Goal: Find specific page/section: Find specific page/section

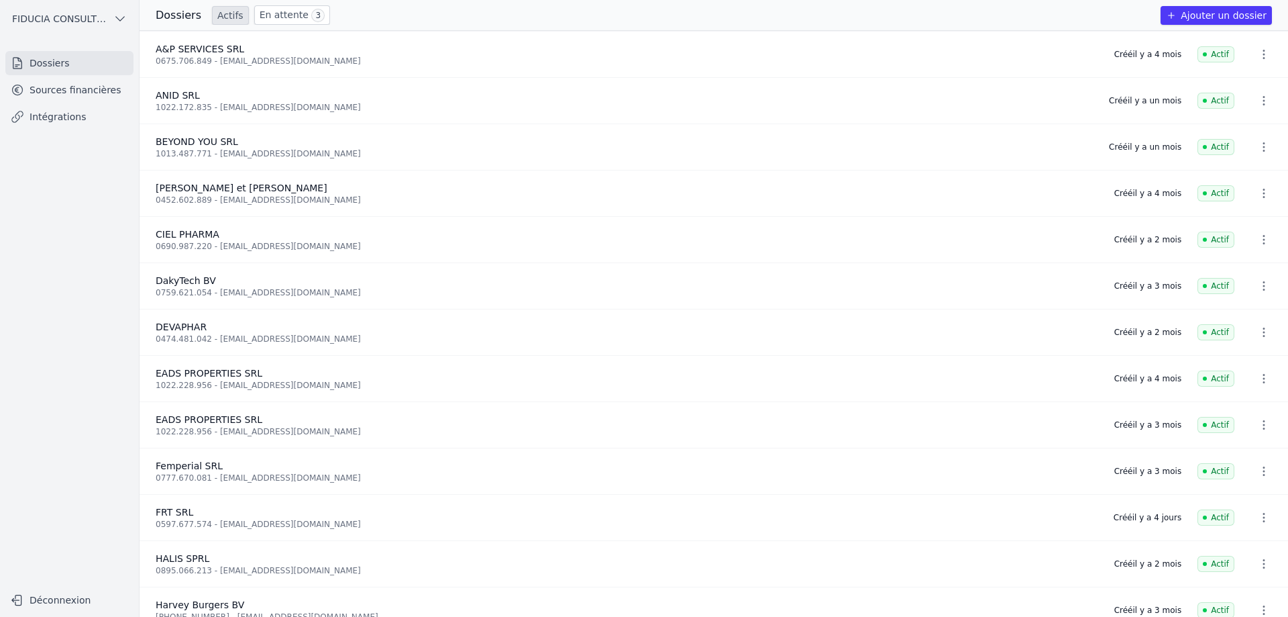
click at [291, 17] on link "En attente 3" at bounding box center [292, 14] width 76 height 19
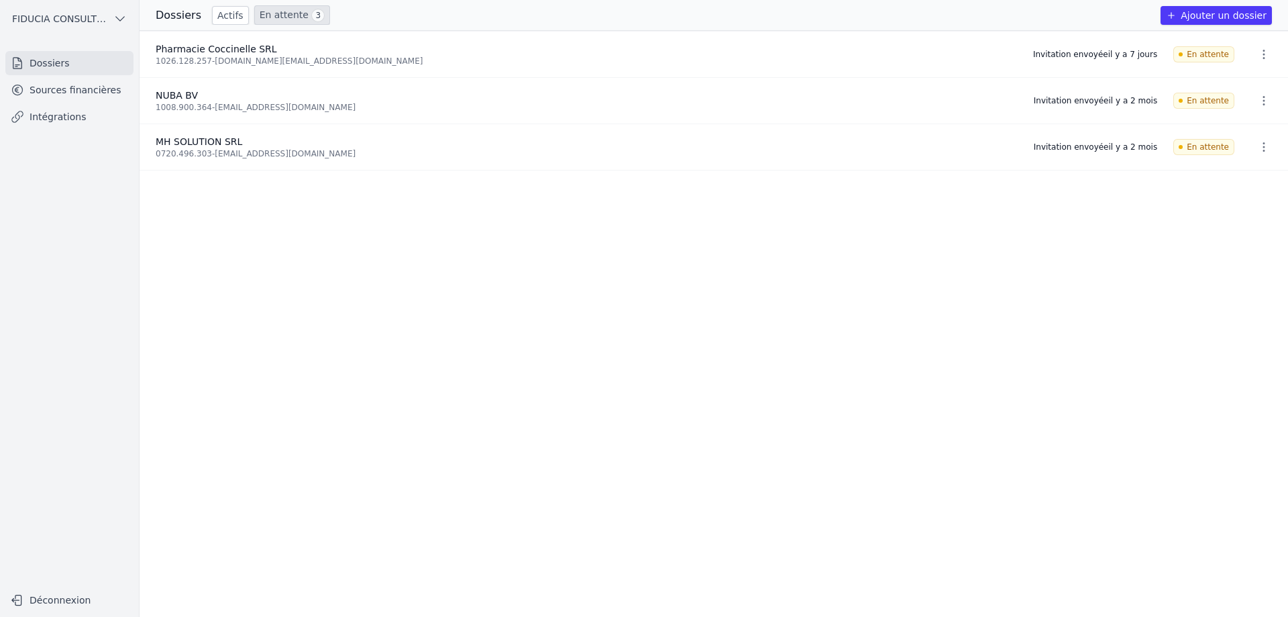
click at [218, 15] on link "Actifs" at bounding box center [230, 15] width 37 height 19
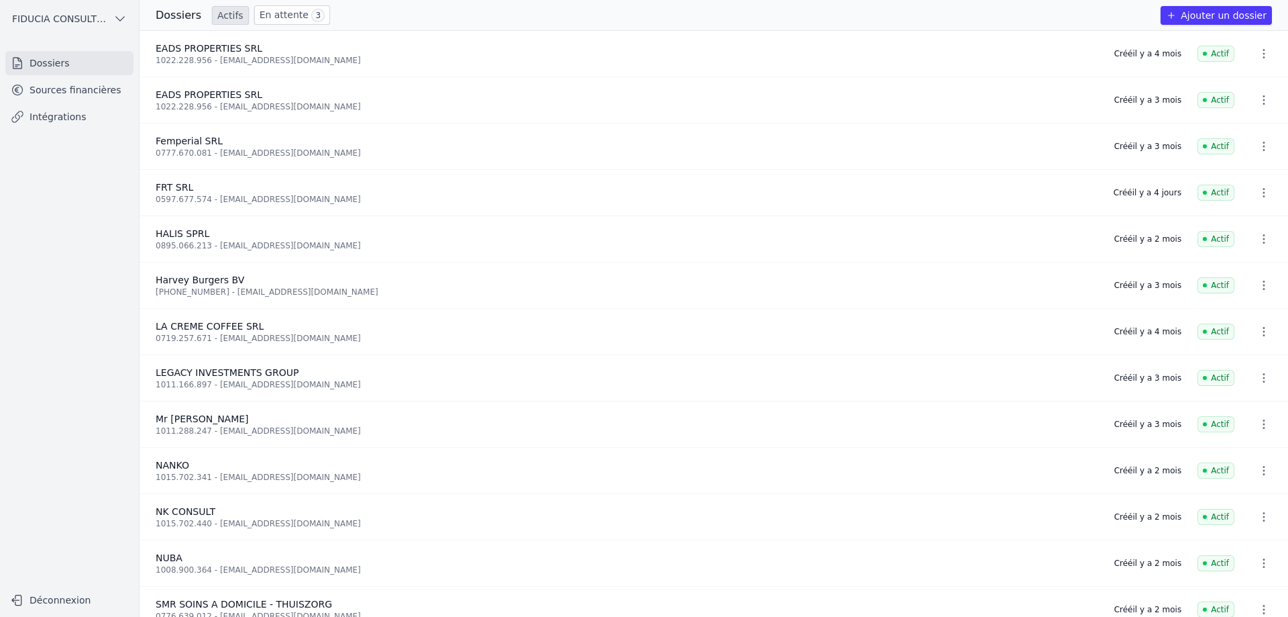
scroll to position [257, 0]
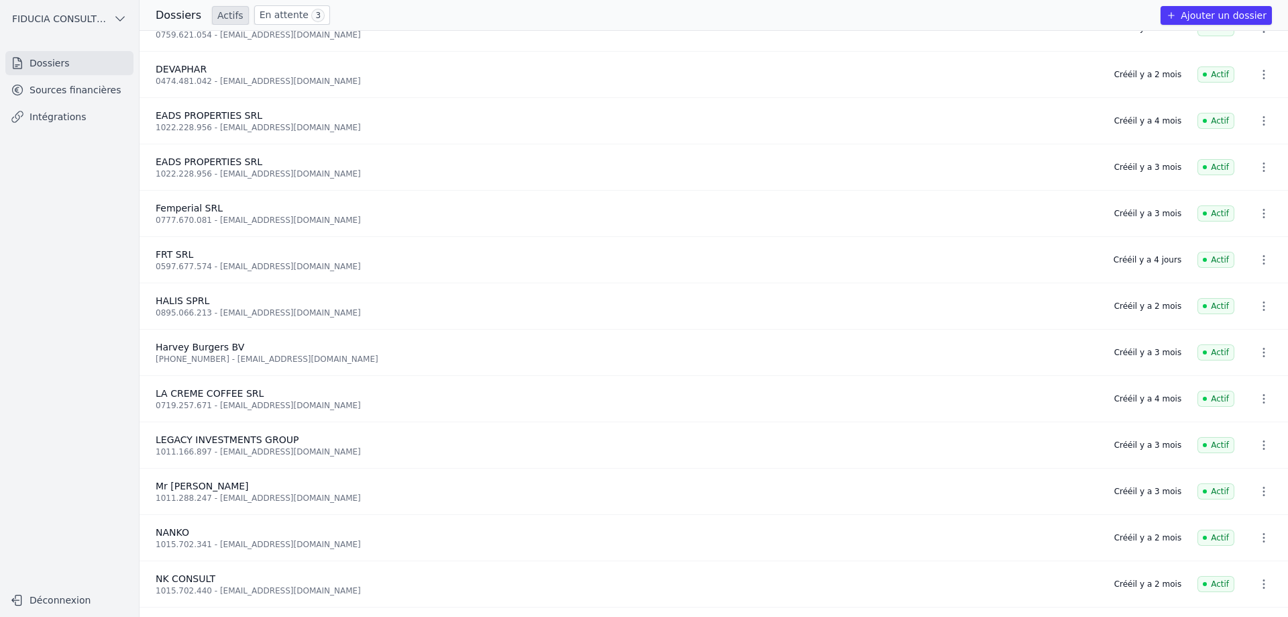
click at [1263, 258] on icon "button" at bounding box center [1263, 259] width 13 height 13
click at [76, 89] on div at bounding box center [644, 308] width 1288 height 617
click at [76, 89] on link "Sources financières" at bounding box center [69, 90] width 128 height 24
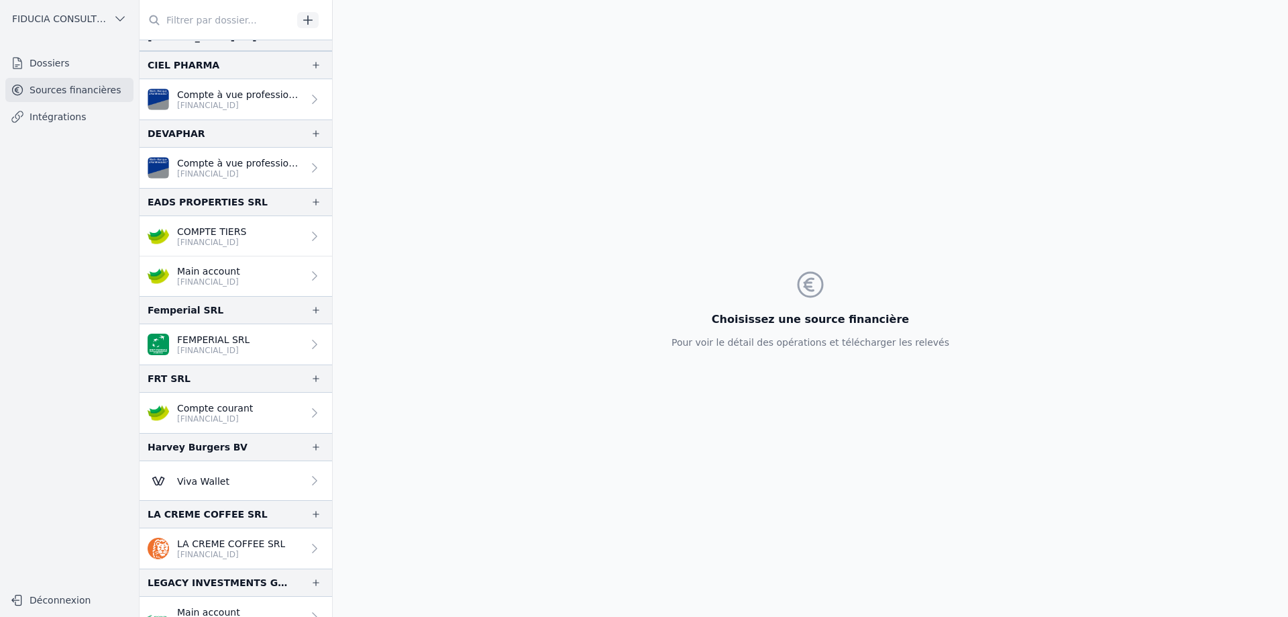
scroll to position [268, 0]
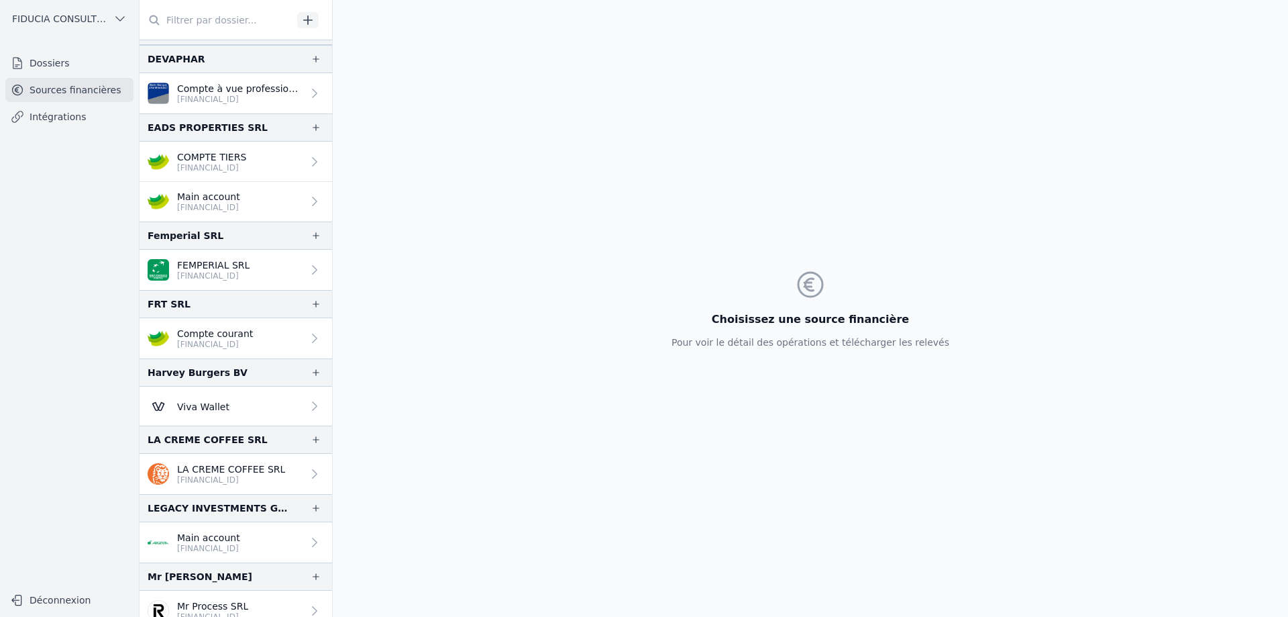
click at [235, 342] on p "[FINANCIAL_ID]" at bounding box center [215, 344] width 76 height 11
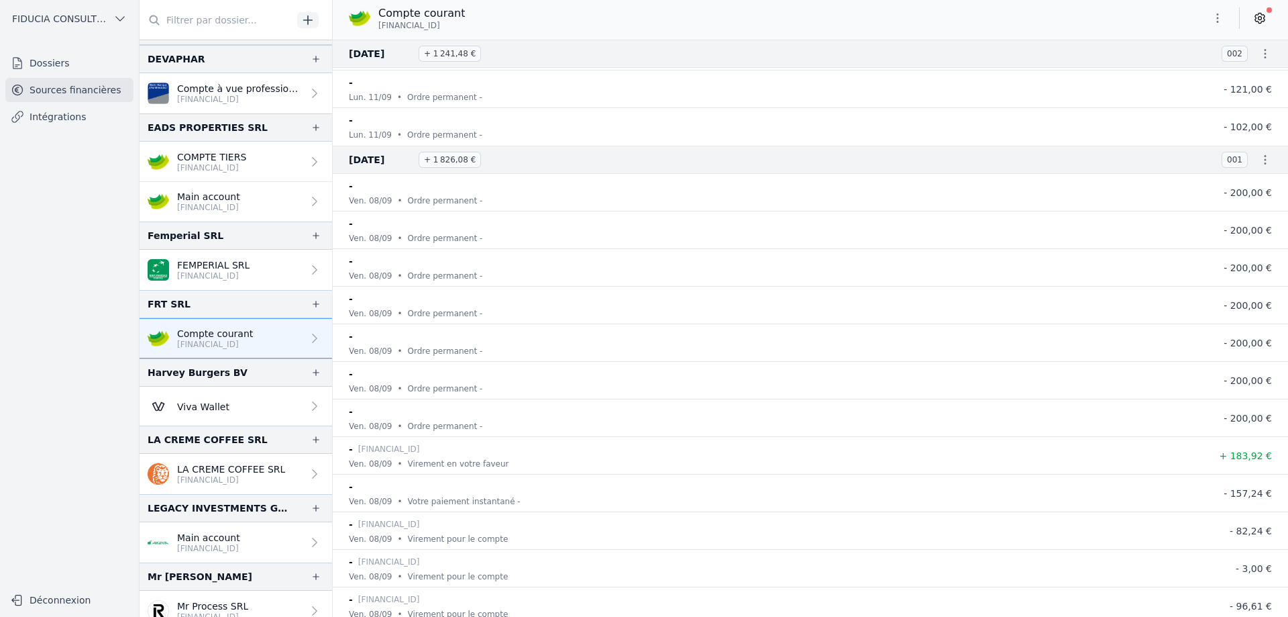
scroll to position [73269, 0]
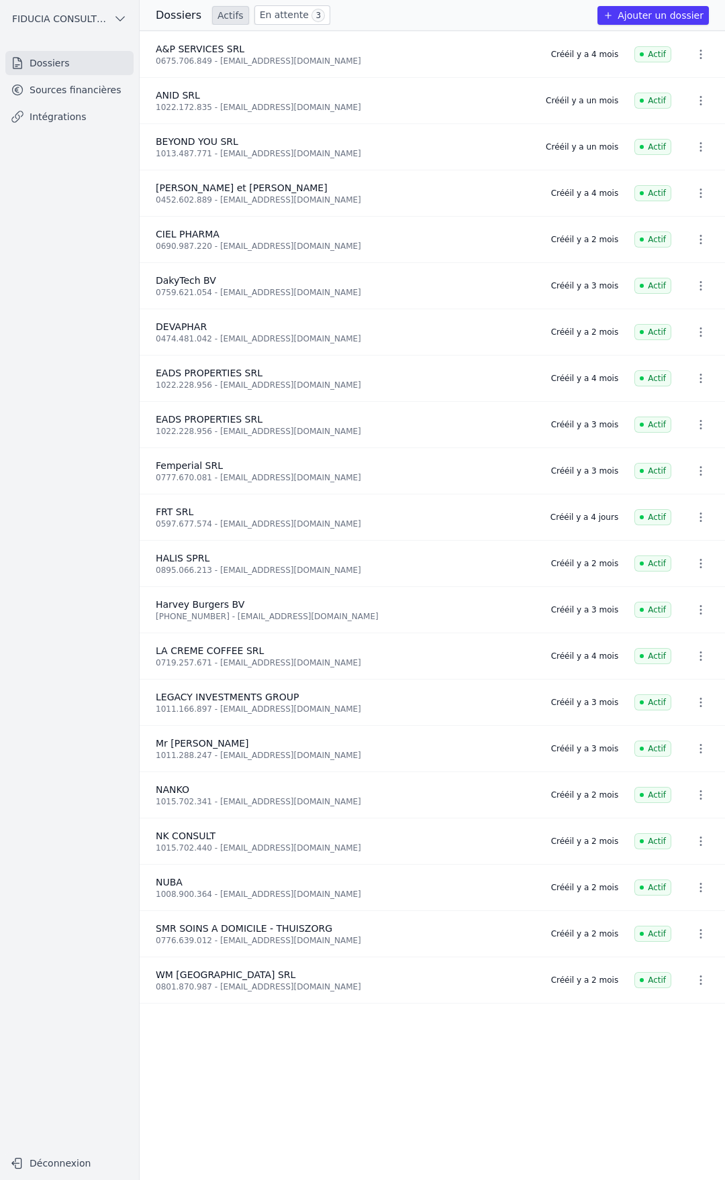
click at [70, 94] on link "Sources financières" at bounding box center [69, 90] width 128 height 24
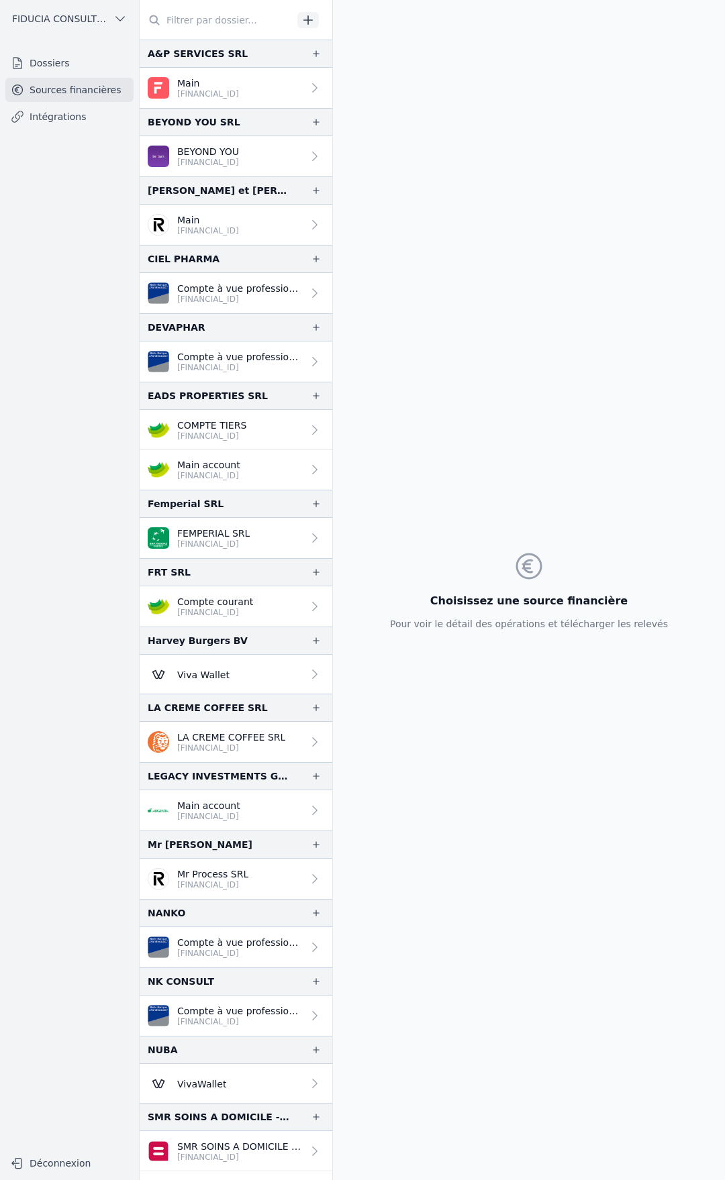
click at [244, 619] on link "Compte courant [FINANCIAL_ID]" at bounding box center [236, 606] width 193 height 40
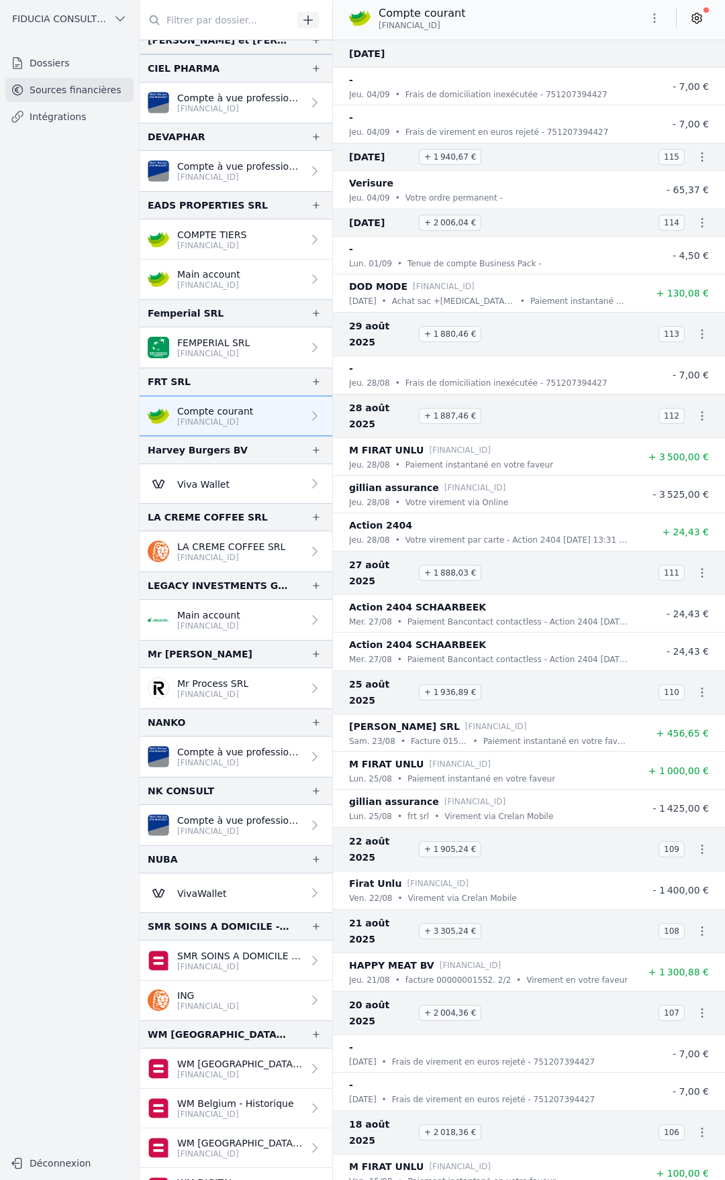
scroll to position [201, 0]
